Goal: Task Accomplishment & Management: Use online tool/utility

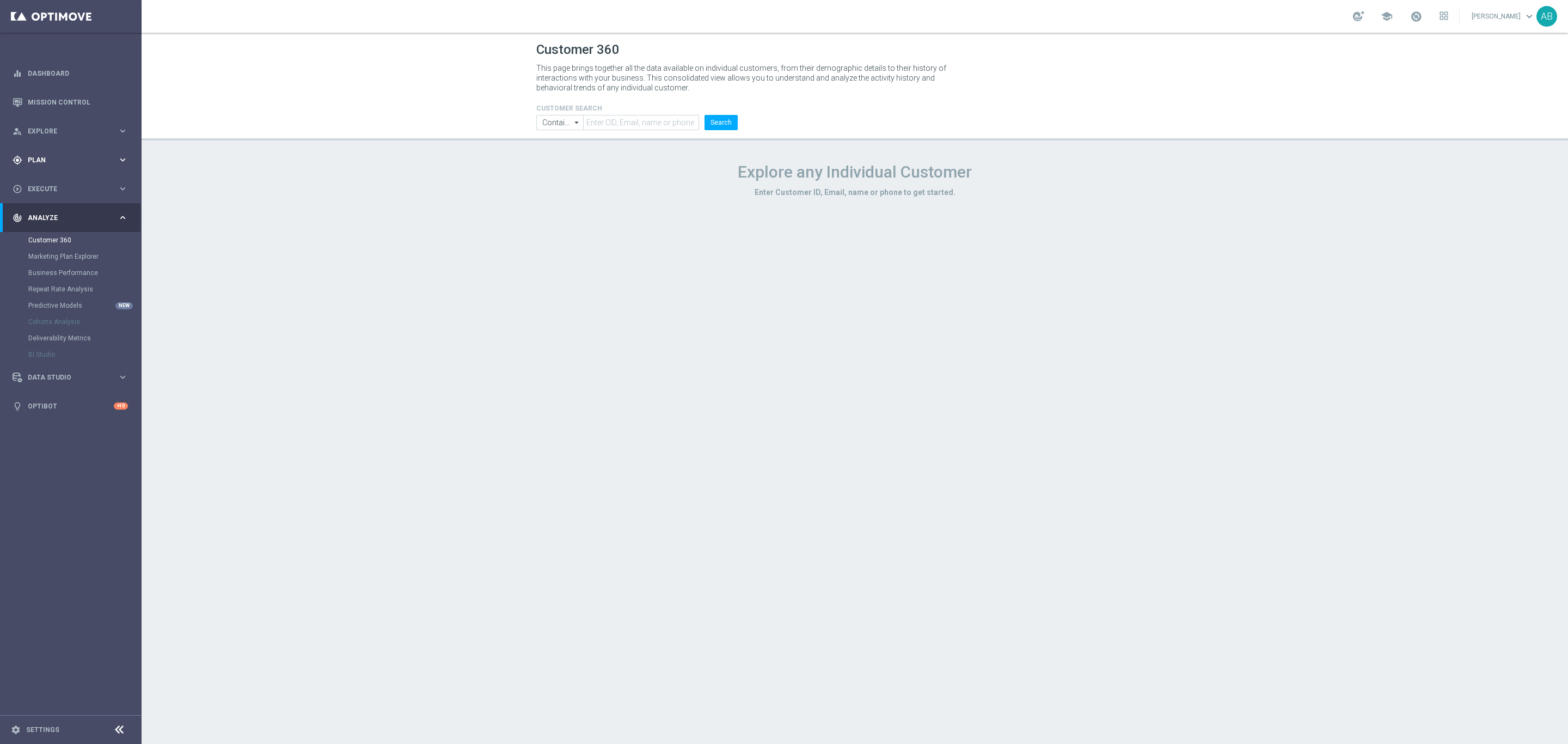
click at [74, 157] on span "Plan" at bounding box center [73, 161] width 90 height 7
click at [65, 214] on span "Templates" at bounding box center [68, 215] width 78 height 7
click at [64, 230] on link "Optimail" at bounding box center [74, 231] width 79 height 9
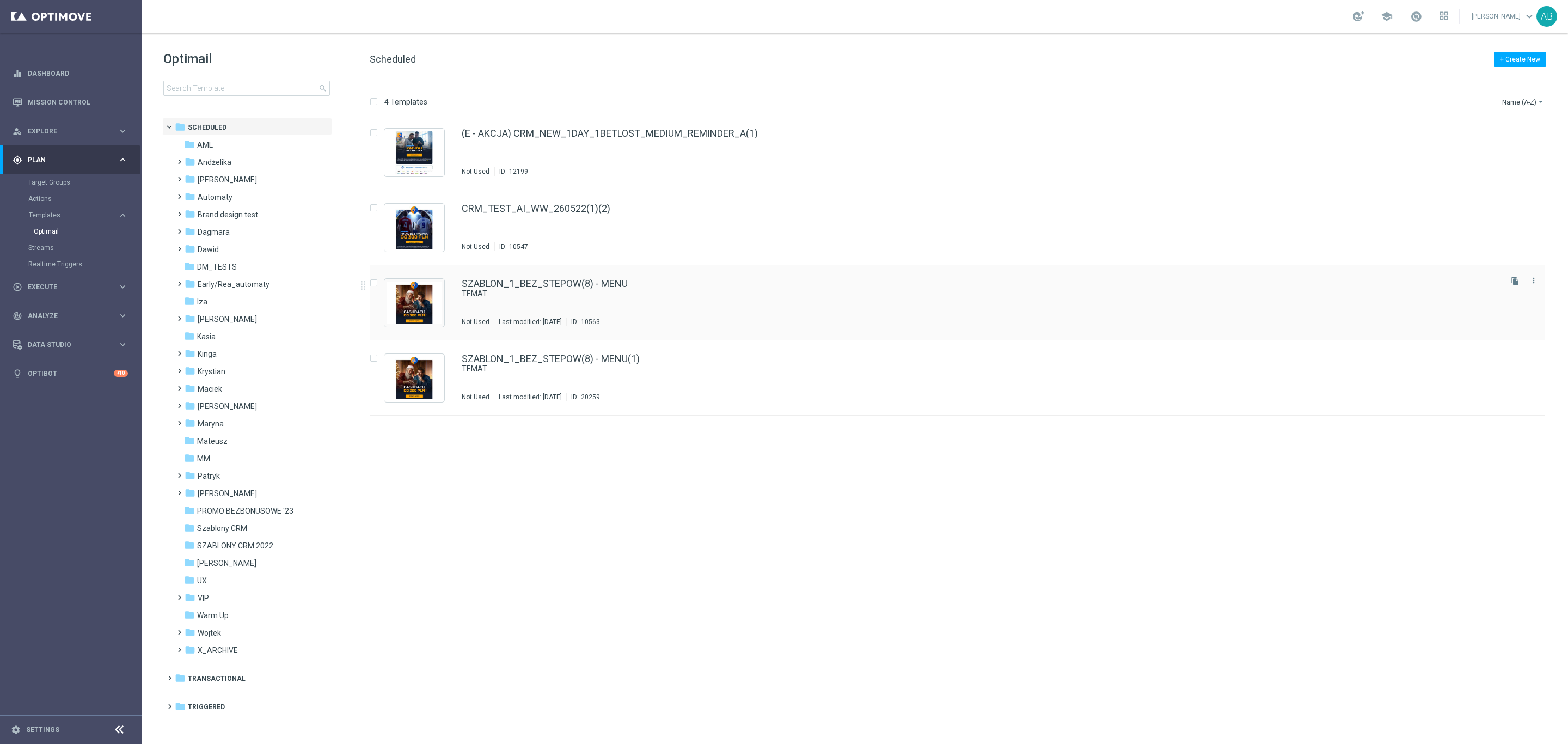
click at [765, 304] on div "SZABLON_1_BEZ_STEPOW(8) - MENU TEMAT Not Used Last modified: [DATE] ID: 10563" at bounding box center [981, 302] width 1038 height 47
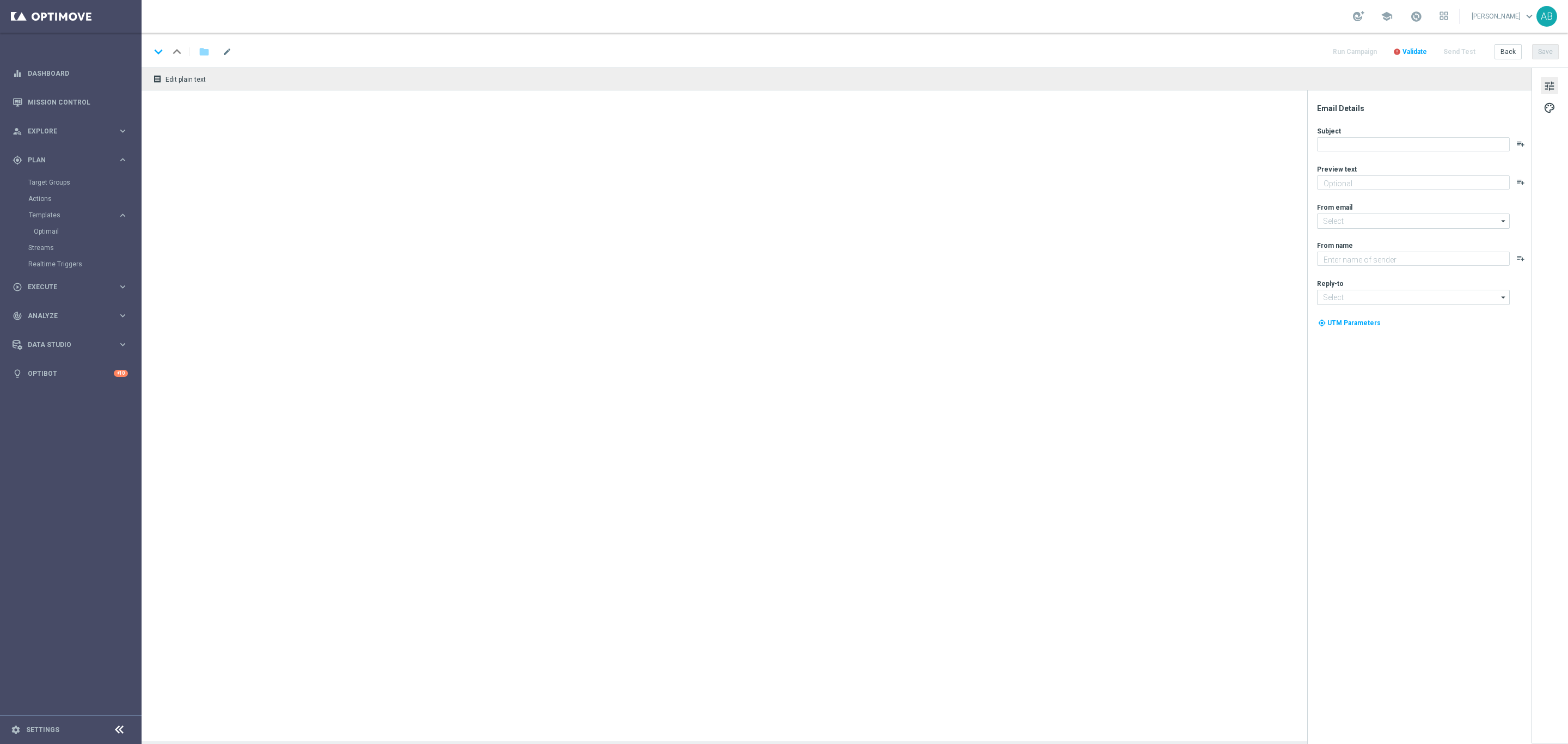
type textarea "SZABLON_1_BEZ_STEPOW"
type textarea "STS"
type input "[EMAIL_ADDRESS][DOMAIN_NAME]"
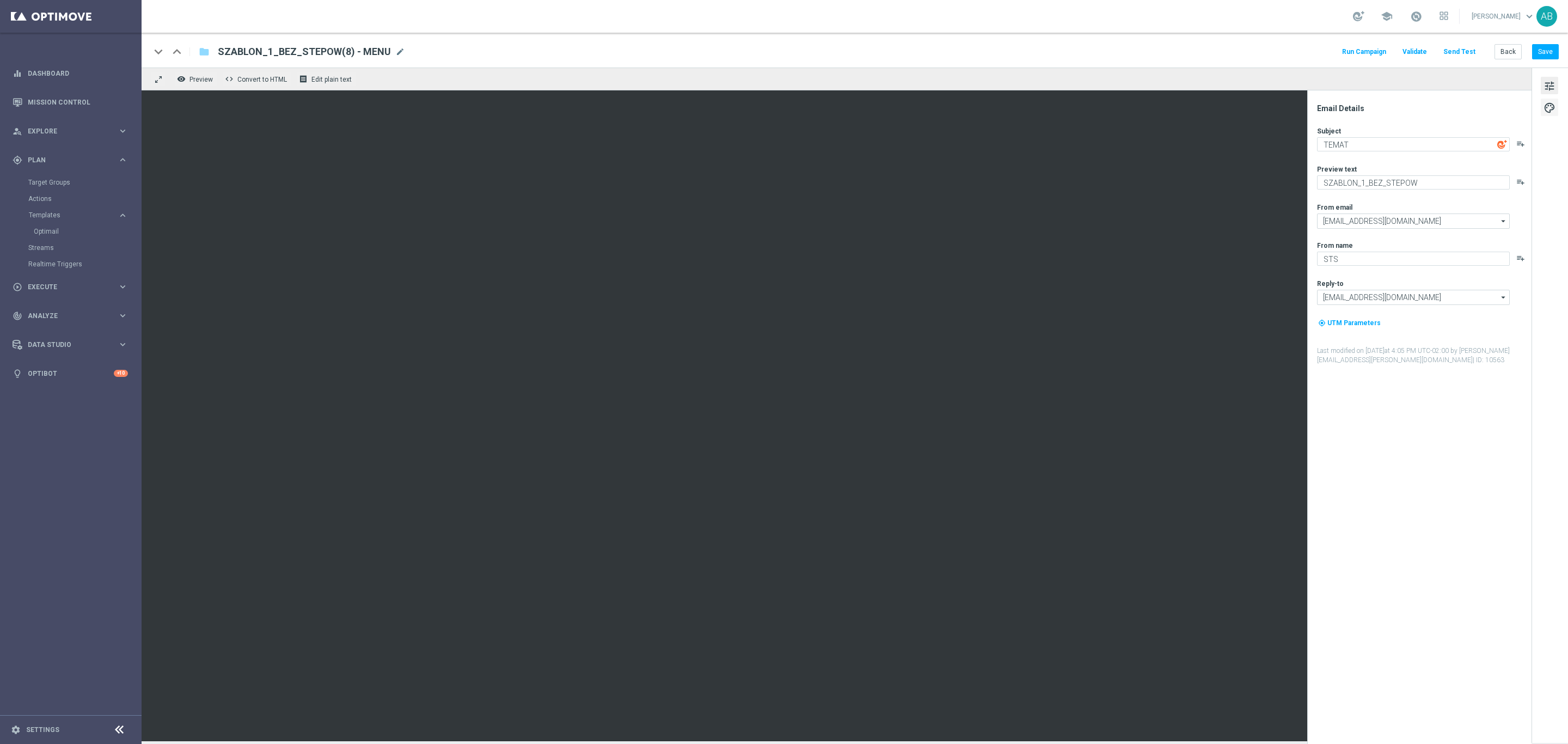
click at [1045, 113] on span "palette" at bounding box center [1550, 108] width 12 height 14
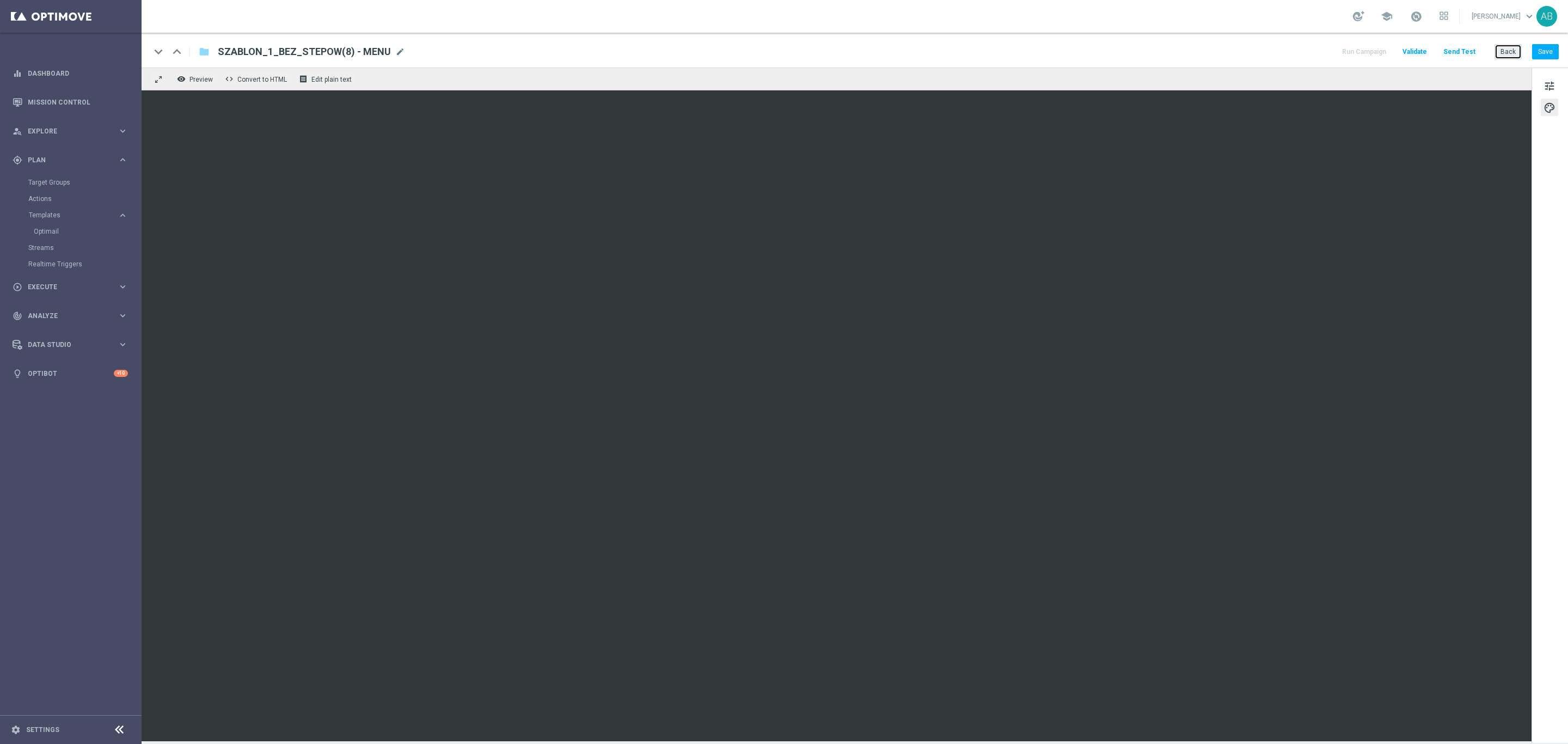
click at [1045, 52] on button "Back" at bounding box center [1508, 51] width 27 height 15
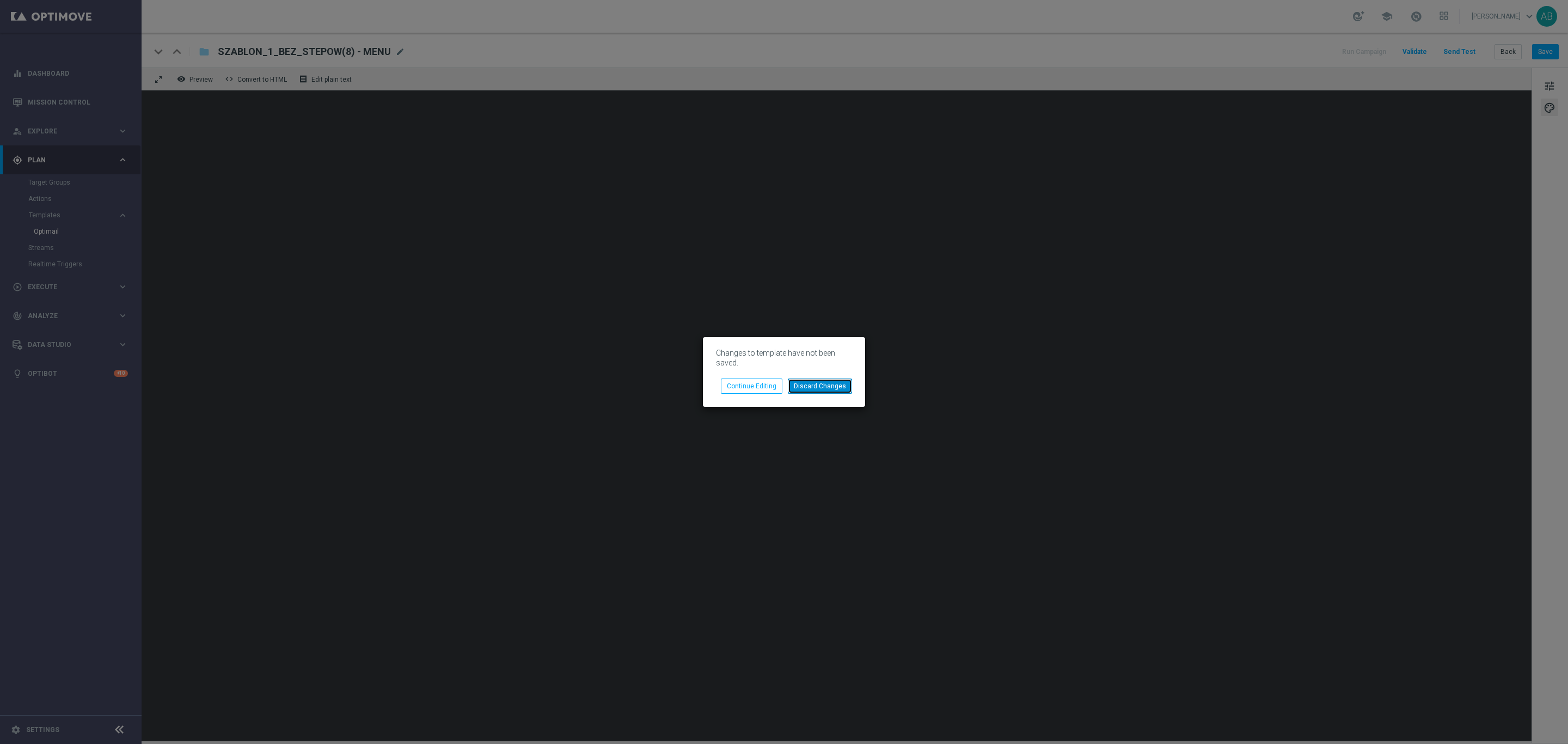
click at [829, 388] on button "Discard Changes" at bounding box center [820, 386] width 65 height 15
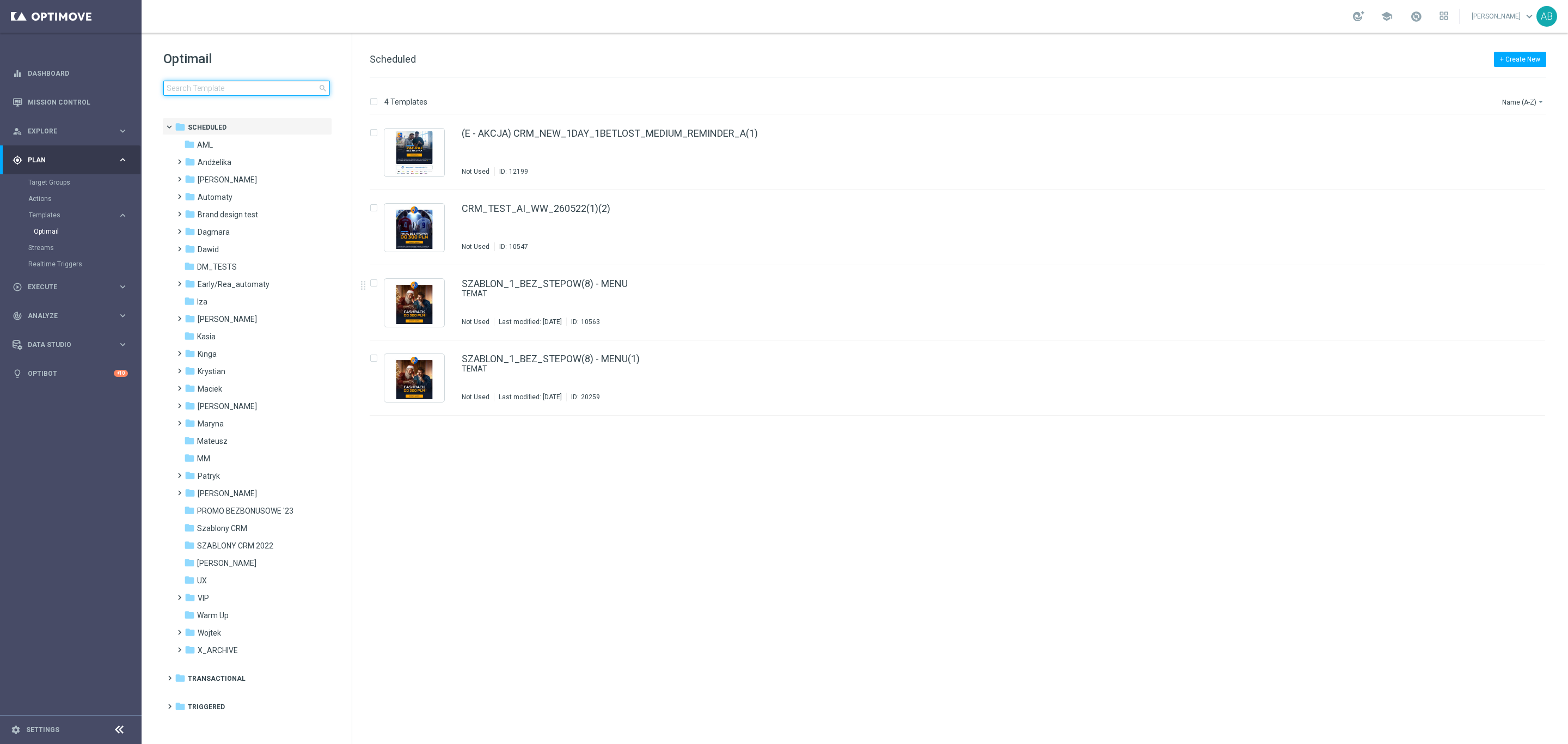
click at [213, 94] on input at bounding box center [246, 88] width 166 height 15
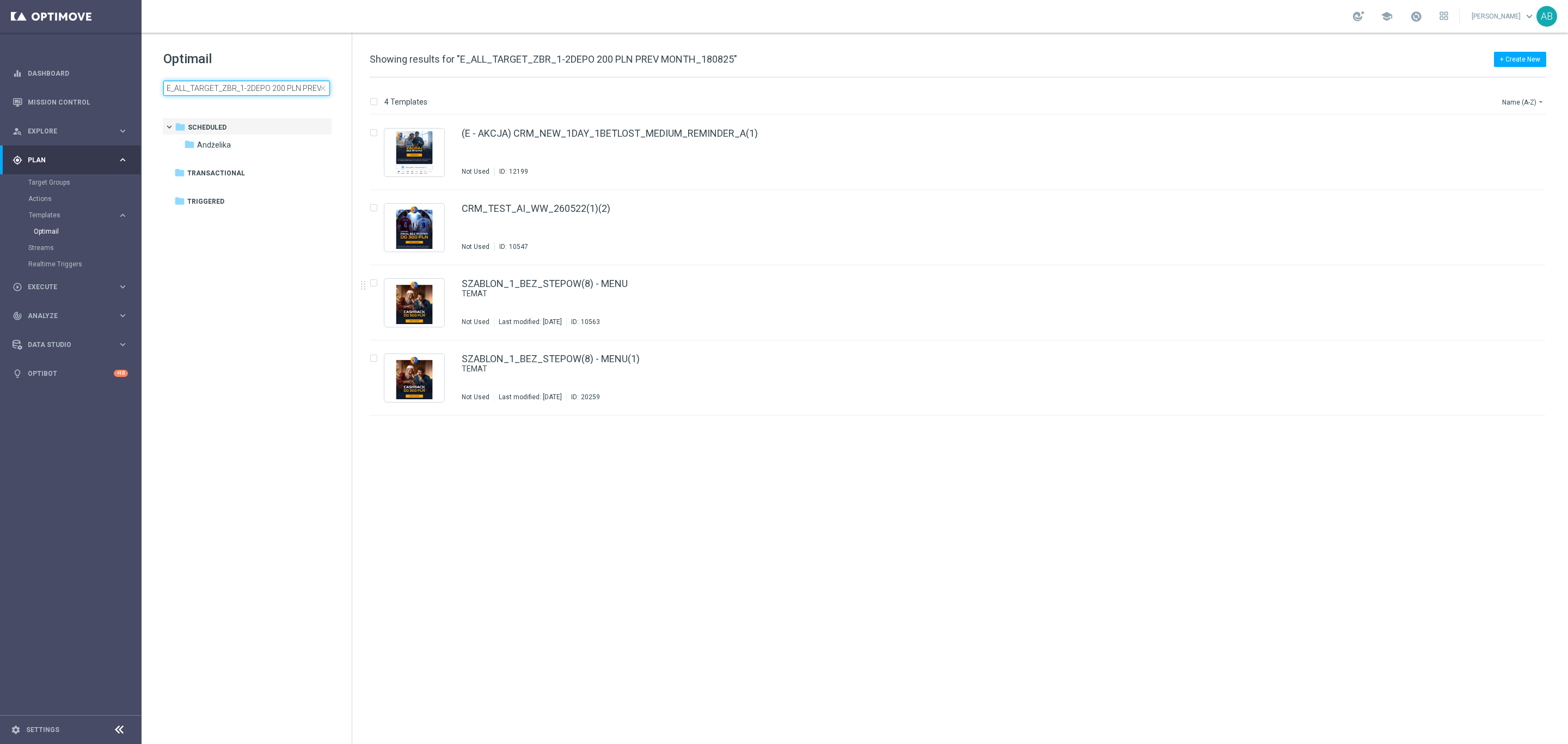
scroll to position [0, 56]
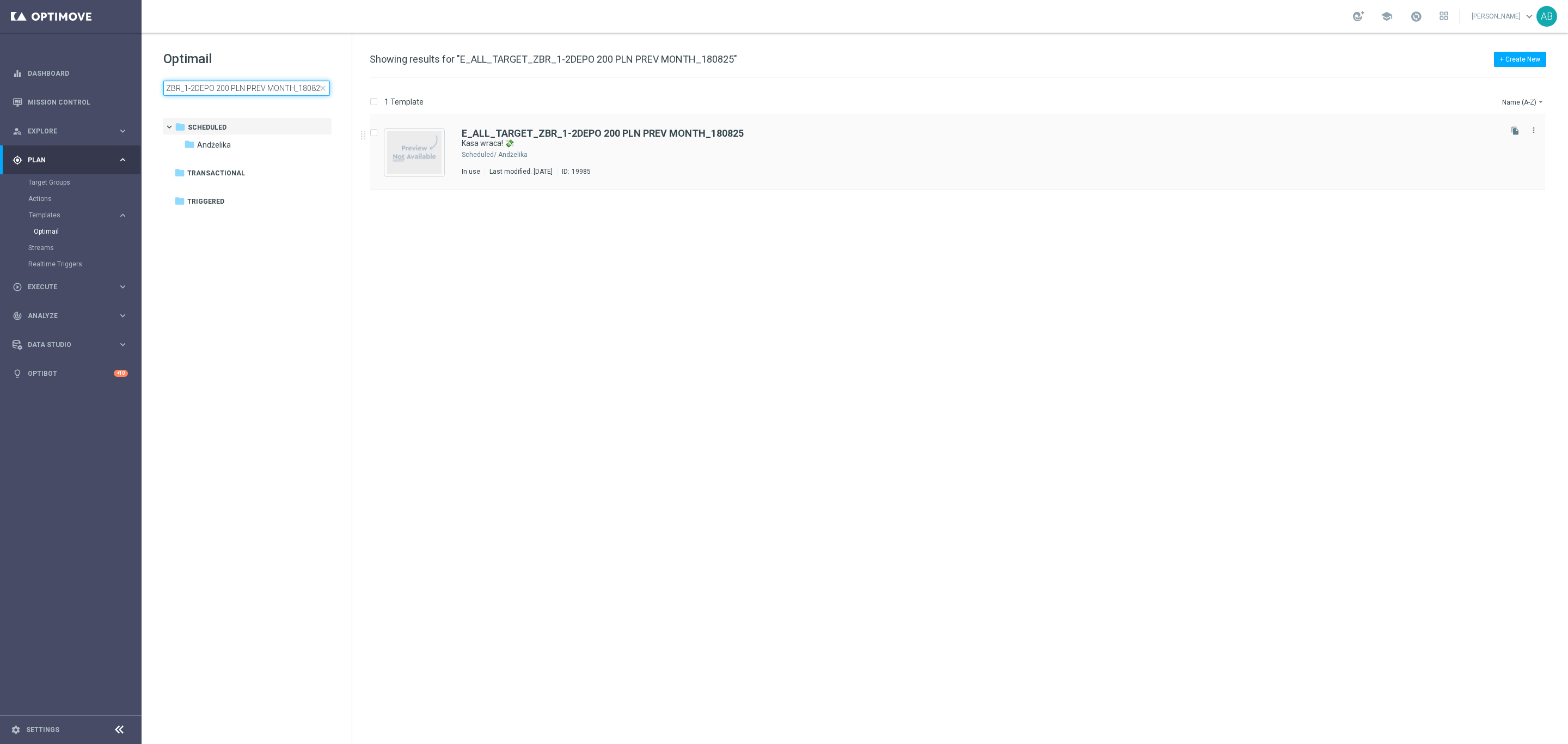
type input "E_ALL_TARGET_ZBR_1-2DEPO 200 PLN PREV MONTH_180825"
click at [768, 115] on div "E_ALL_TARGET_ZBR_1-2DEPO 200 PLN PREV MONTH_180825 Kasa wraca! 💸 Scheduled/ And…" at bounding box center [957, 152] width 1176 height 75
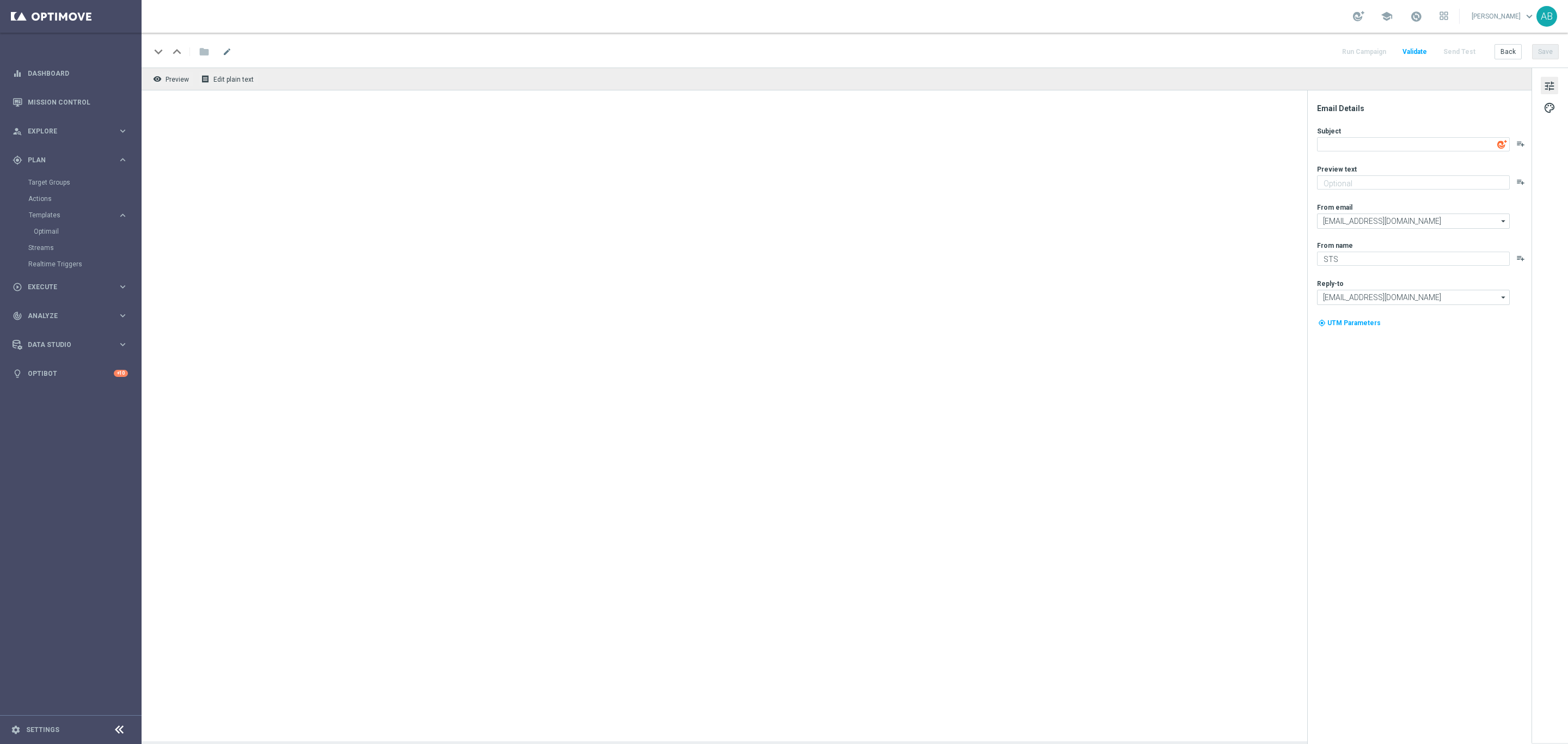
type textarea "Kasa wraca! 💸"
type textarea "Nawet 200 zł zwrotu w razie niepowodzenia 👉"
type input "[EMAIL_ADDRESS][DOMAIN_NAME]"
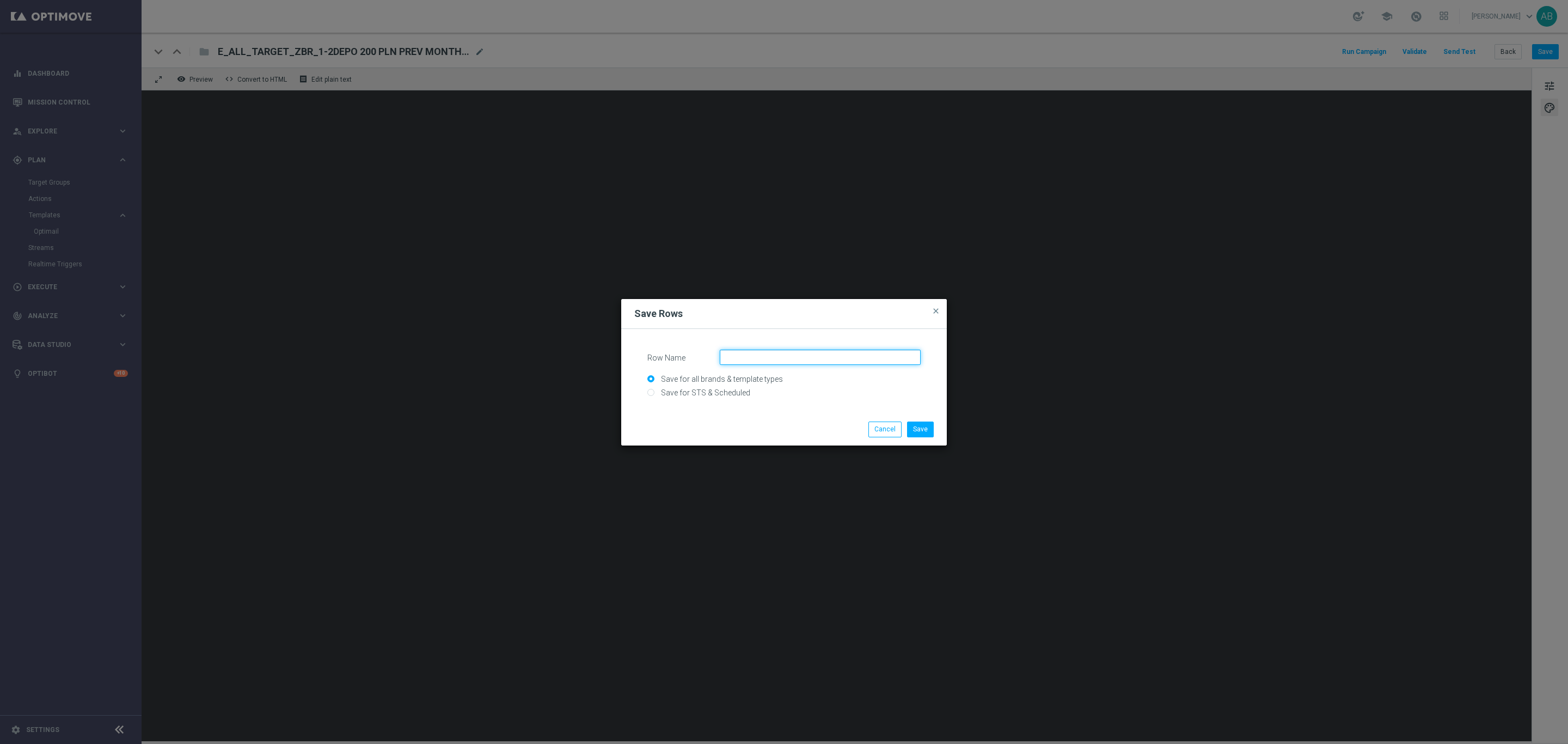
click at [750, 353] on input "Row Name" at bounding box center [820, 357] width 201 height 15
type input "c"
click at [742, 356] on input "crm_modul_wo_ogolny" at bounding box center [820, 357] width 201 height 15
click at [848, 353] on input "crm_early_modul_wo_ogolny" at bounding box center [820, 357] width 201 height 15
type input "crm_early_modul_wo_ogolny"
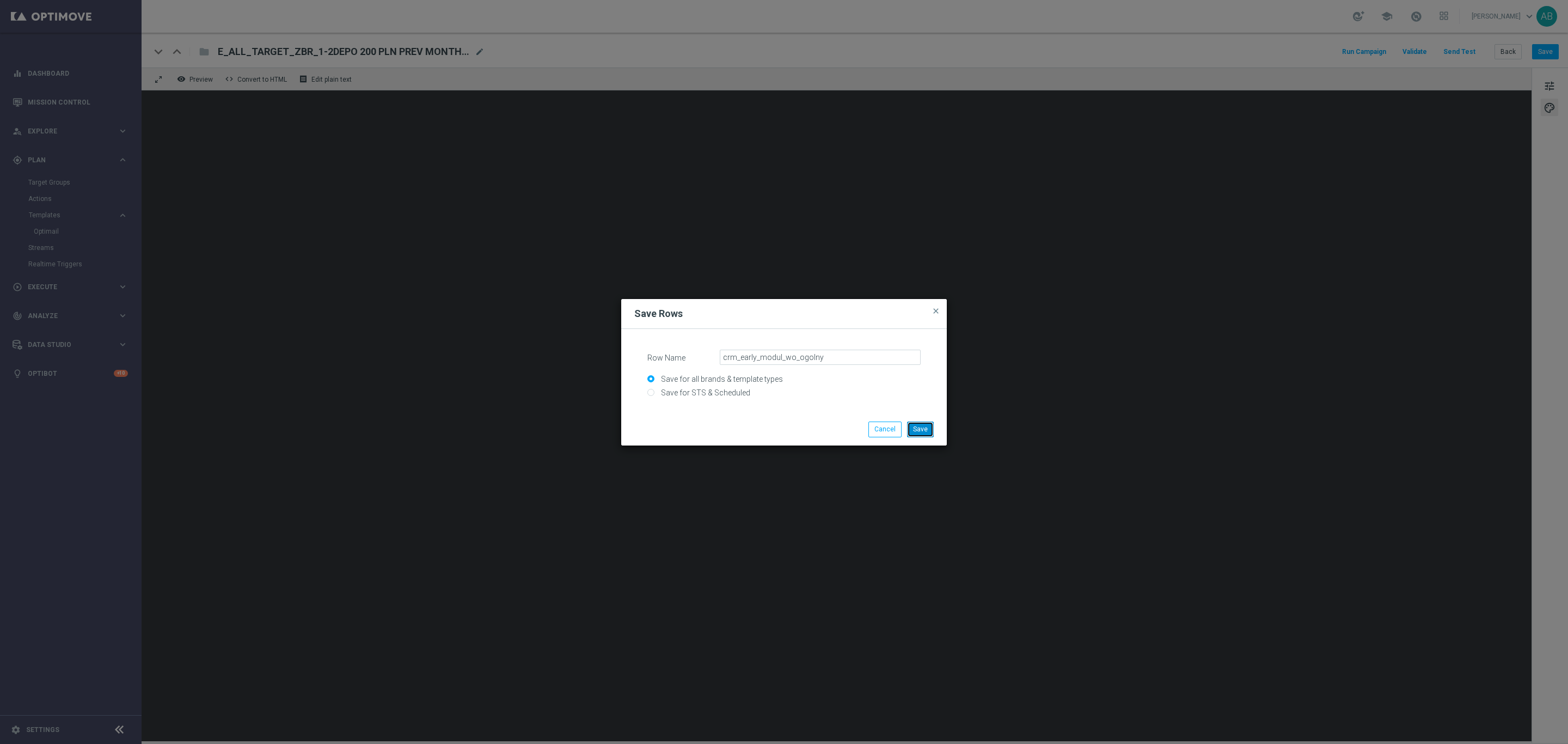
click at [913, 434] on button "Save" at bounding box center [920, 429] width 26 height 15
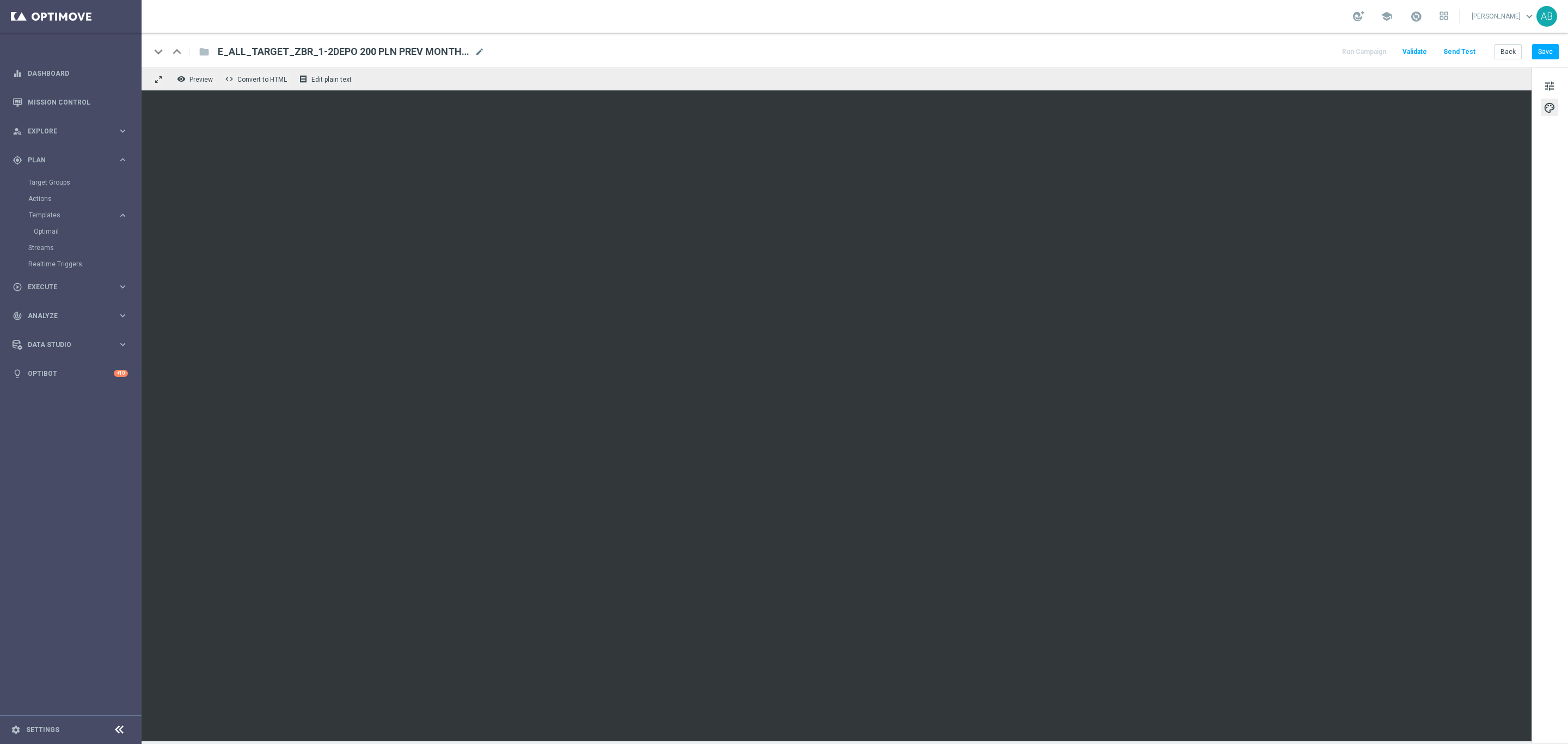
click at [1045, 55] on span "Validate" at bounding box center [1415, 51] width 25 height 7
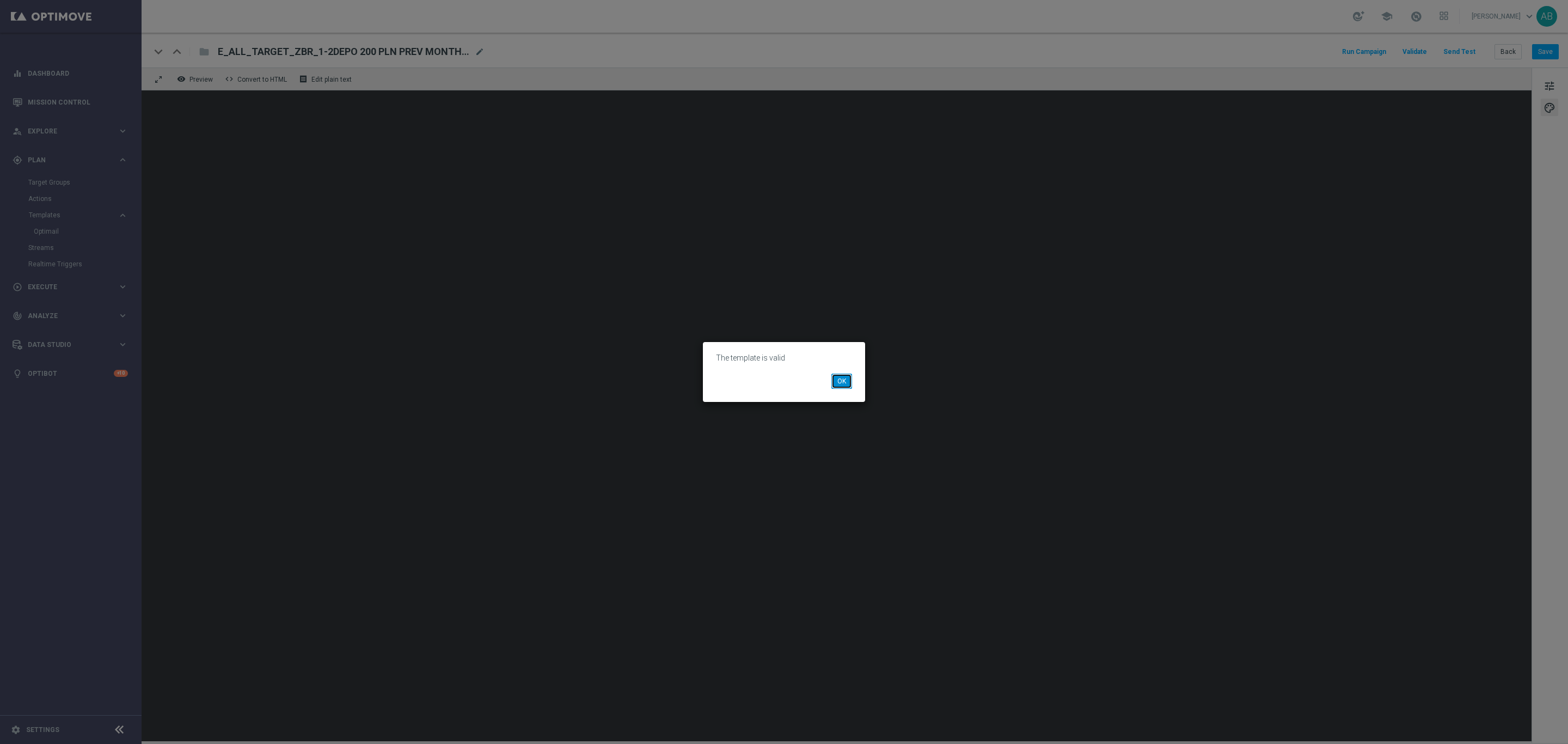
click at [838, 385] on button "OK" at bounding box center [842, 381] width 21 height 15
